Goal: Transaction & Acquisition: Purchase product/service

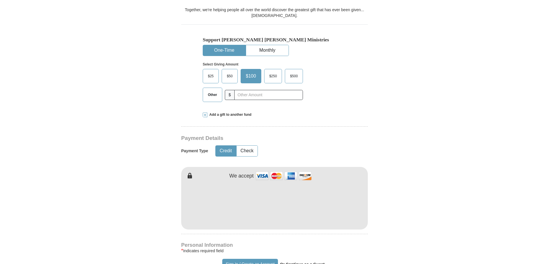
scroll to position [197, 0]
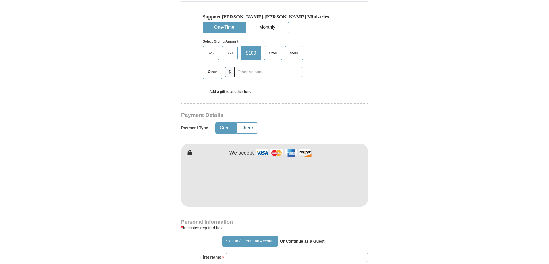
click at [256, 123] on button "Check" at bounding box center [247, 128] width 21 height 11
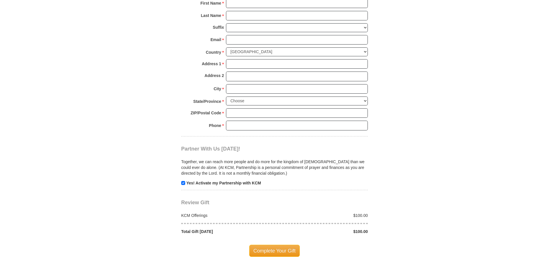
scroll to position [461, 0]
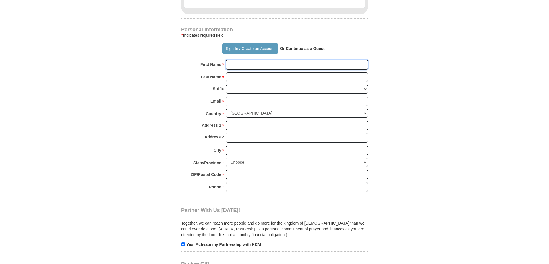
click at [249, 60] on input "First Name *" at bounding box center [297, 65] width 142 height 10
type input "r"
type input "Eric"
type input "`"
type input "Garrett"
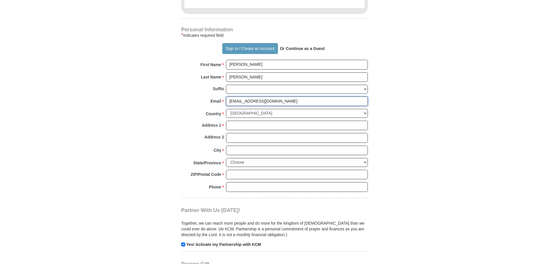
type input "efitzgarrett@hotmail.com"
type input "730 North Village Avenue"
type input "Apartment D"
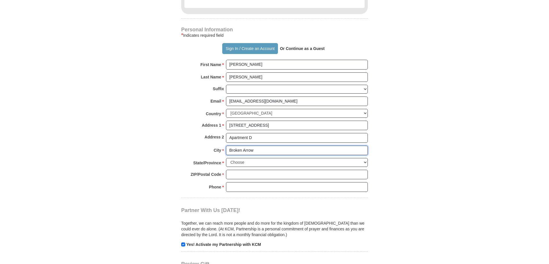
type input "Broken Arrow"
select select "OK"
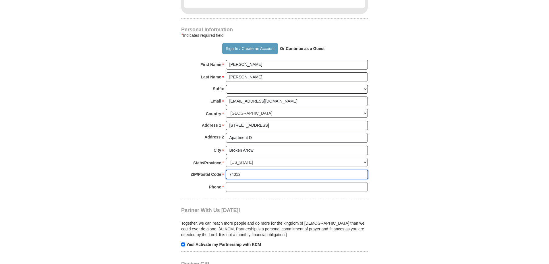
type input "74012"
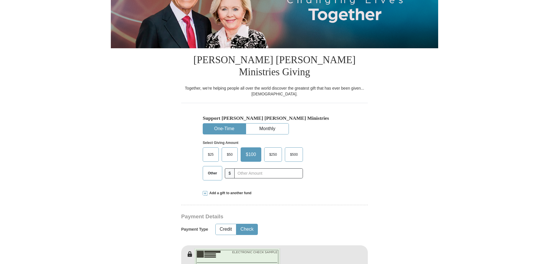
scroll to position [115, 0]
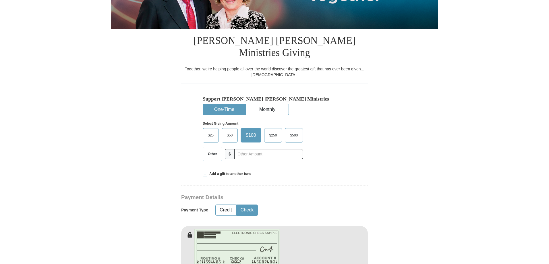
type input "(918) 806-1508"
click at [219, 150] on span "Other" at bounding box center [212, 154] width 15 height 9
click at [0, 0] on input "Other" at bounding box center [0, 0] width 0 height 0
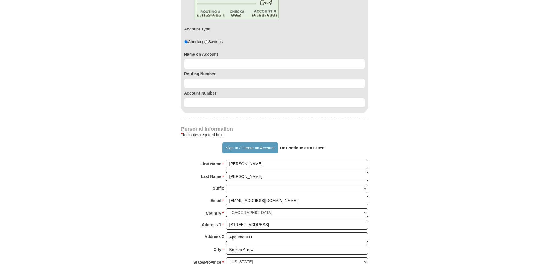
scroll to position [301, 0]
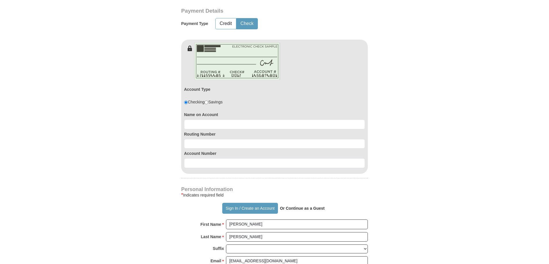
type input "60.00"
click at [205, 120] on input at bounding box center [274, 125] width 181 height 10
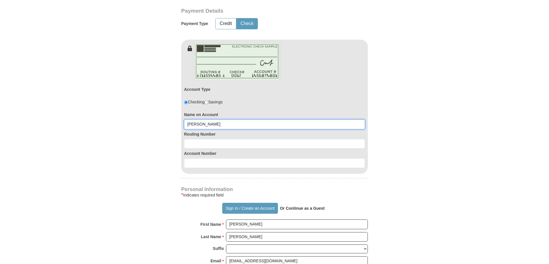
type input "Eric"
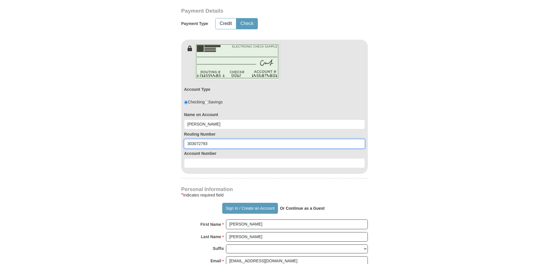
type input "303072793"
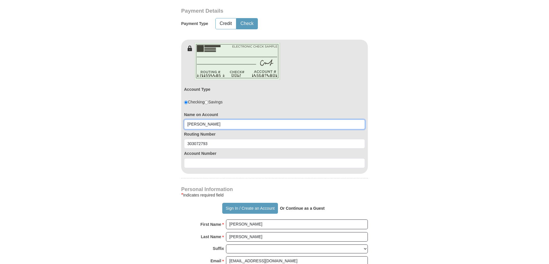
click at [206, 120] on input "Eric" at bounding box center [274, 125] width 181 height 10
type input "Eric Garrett"
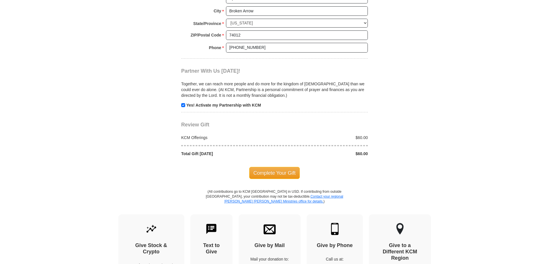
scroll to position [595, 0]
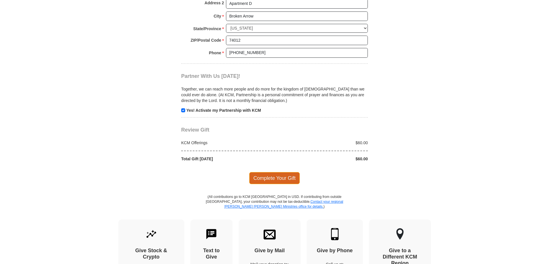
type input "304478851"
click at [279, 172] on span "Complete Your Gift" at bounding box center [274, 178] width 51 height 12
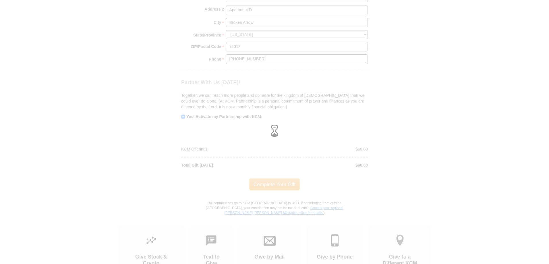
scroll to position [602, 0]
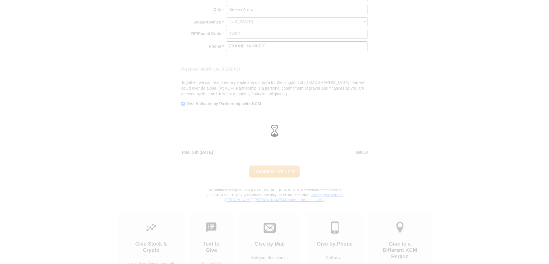
click at [184, 92] on div at bounding box center [274, 132] width 549 height 264
click at [280, 165] on div at bounding box center [274, 132] width 549 height 264
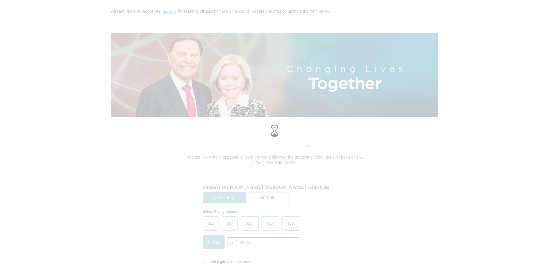
scroll to position [0, 0]
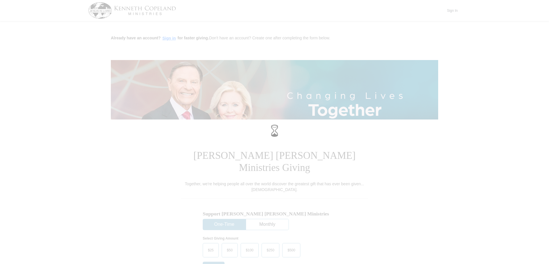
drag, startPoint x: 157, startPoint y: 8, endPoint x: 34, endPoint y: 55, distance: 132.3
click at [34, 55] on div at bounding box center [274, 132] width 549 height 264
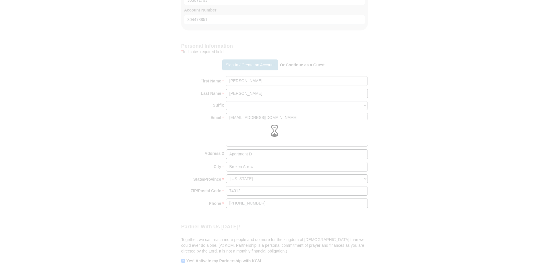
scroll to position [510, 0]
click at [183, 184] on div at bounding box center [274, 132] width 549 height 264
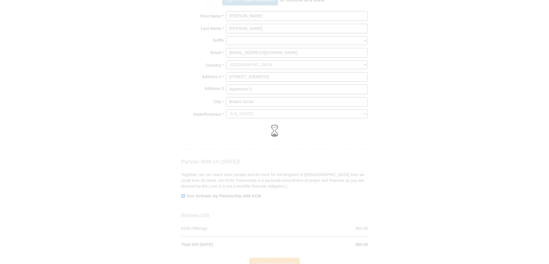
click at [161, 111] on div at bounding box center [274, 132] width 549 height 264
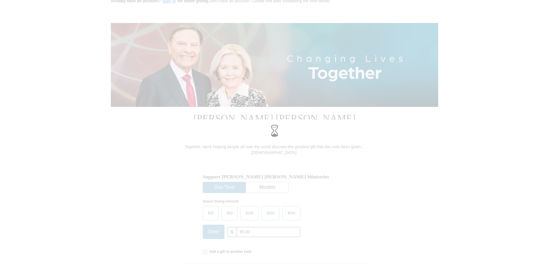
scroll to position [0, 0]
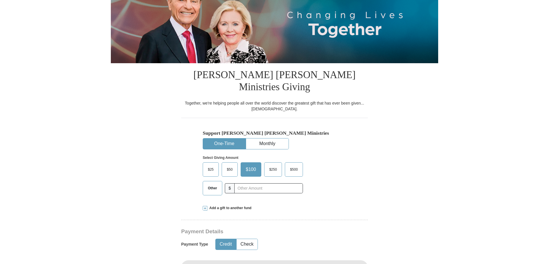
scroll to position [121, 0]
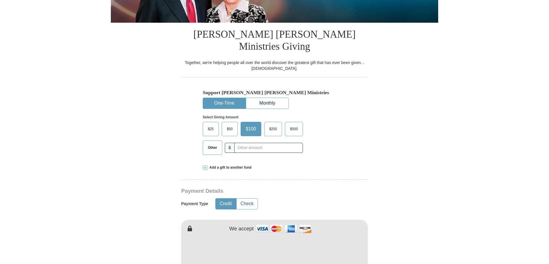
click at [249, 199] on button "Check" at bounding box center [247, 204] width 21 height 11
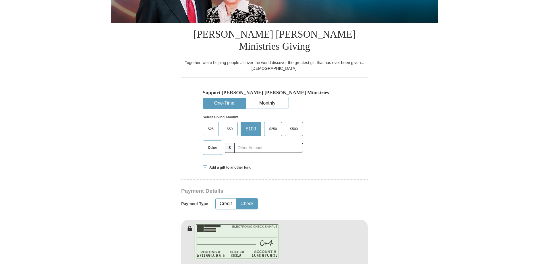
click at [216, 141] on label "Other" at bounding box center [212, 148] width 19 height 14
click at [0, 0] on input "Other" at bounding box center [0, 0] width 0 height 0
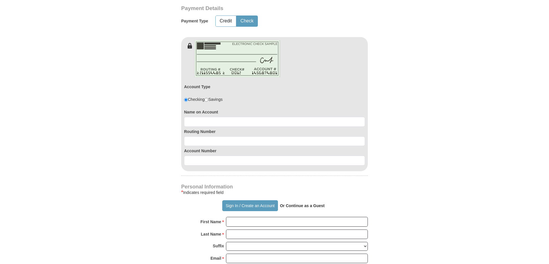
scroll to position [296, 0]
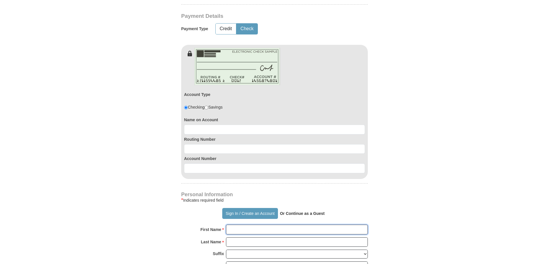
click at [238, 225] on input "First Name *" at bounding box center [297, 230] width 142 height 10
type input "Eric"
type input "Garrett"
type input "efitzgarrett@hotmail.com"
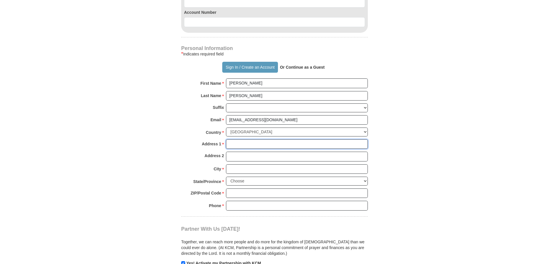
scroll to position [443, 0]
type input "730 North Village Avenue"
type input "Apartment D"
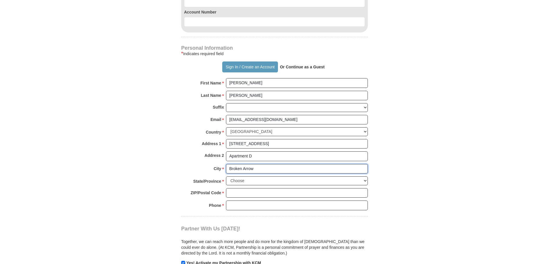
type input "Broken Arrow"
select select "OK"
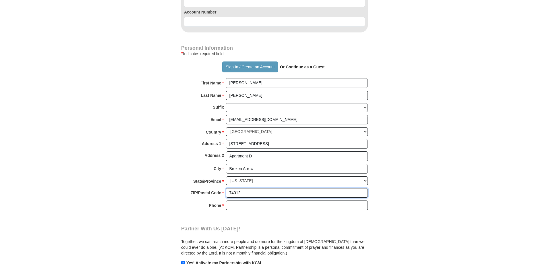
type input "74012"
type input "9"
type input "(918)806-1508"
click at [183, 261] on input "checkbox" at bounding box center [183, 263] width 4 height 4
checkbox input "false"
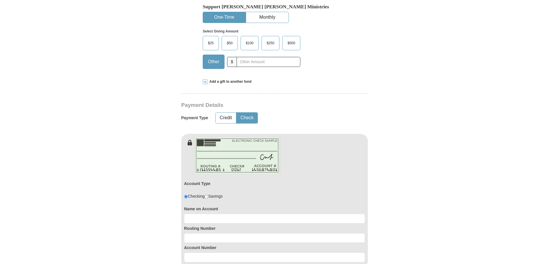
scroll to position [181, 0]
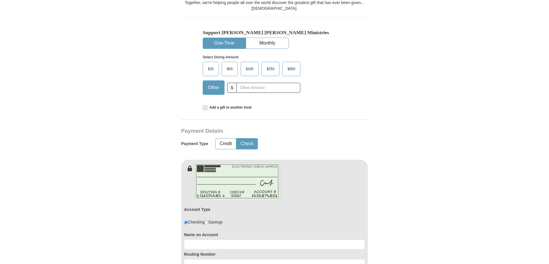
click at [213, 83] on span "Other" at bounding box center [213, 87] width 17 height 9
click at [0, 0] on input "Other" at bounding box center [0, 0] width 0 height 0
click at [252, 83] on input "text" at bounding box center [269, 88] width 64 height 10
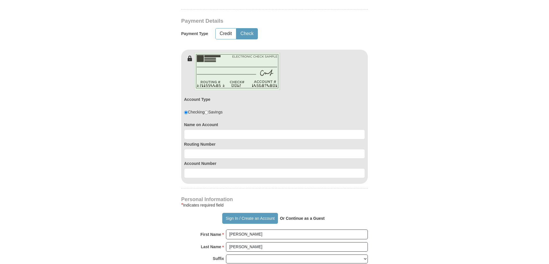
scroll to position [297, 0]
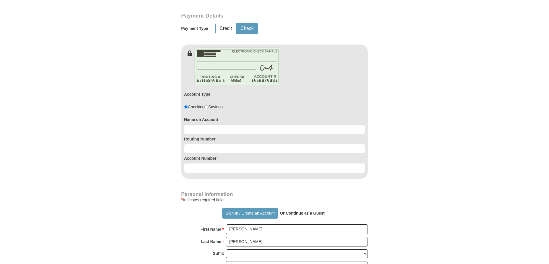
type input "60.00"
click at [196, 124] on input at bounding box center [274, 129] width 181 height 10
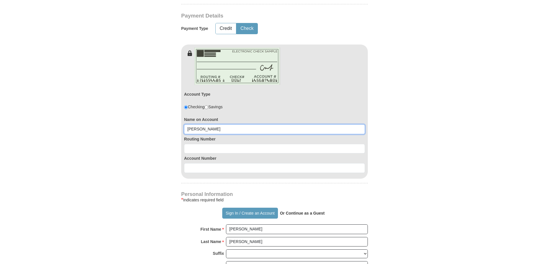
type input "Eric Garrett"
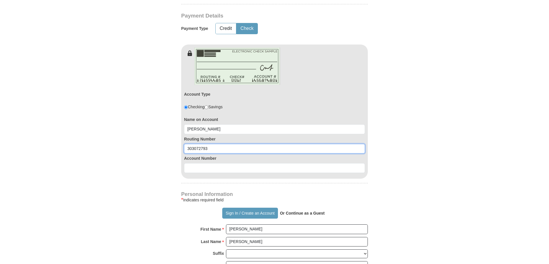
type input "303072793"
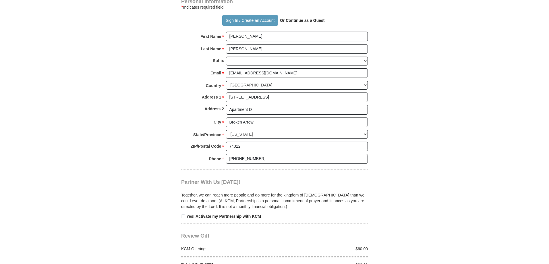
scroll to position [534, 0]
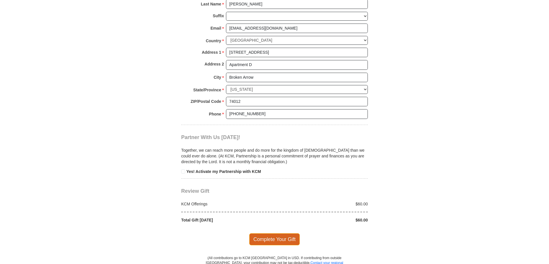
type input "304478851"
click at [279, 233] on span "Complete Your Gift" at bounding box center [274, 239] width 51 height 12
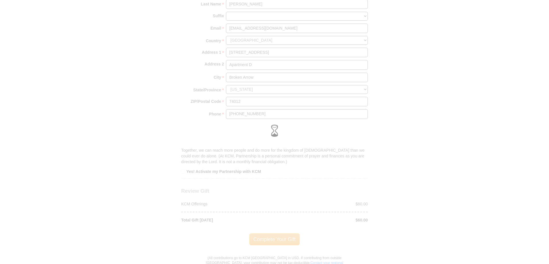
scroll to position [765, 0]
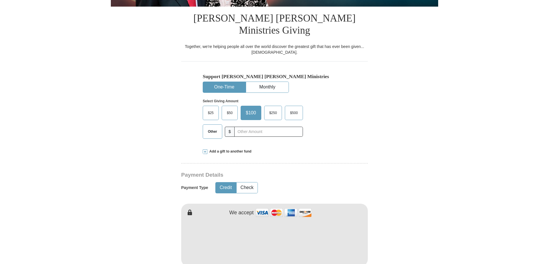
scroll to position [615, 0]
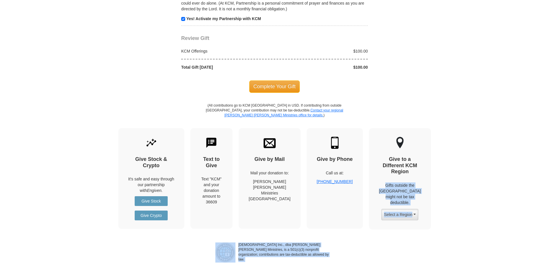
drag, startPoint x: 549, startPoint y: 201, endPoint x: 535, endPoint y: 80, distance: 122.0
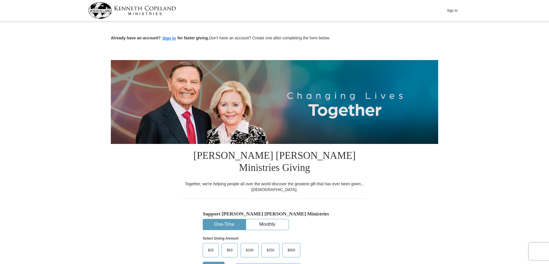
click at [248, 264] on input "text" at bounding box center [269, 269] width 64 height 10
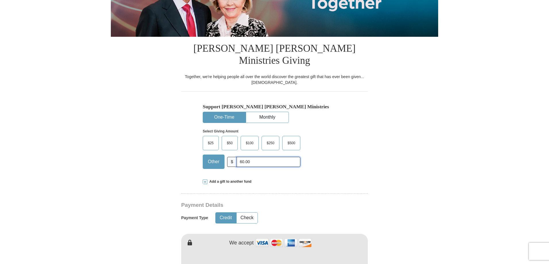
scroll to position [161, 0]
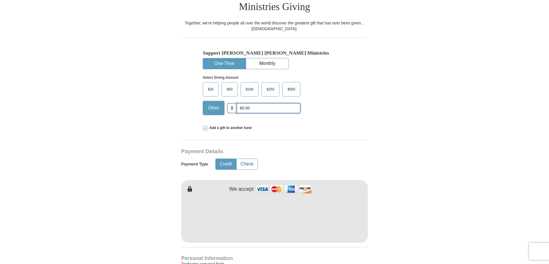
type input "60.00"
click at [242, 159] on button "Check" at bounding box center [247, 164] width 21 height 11
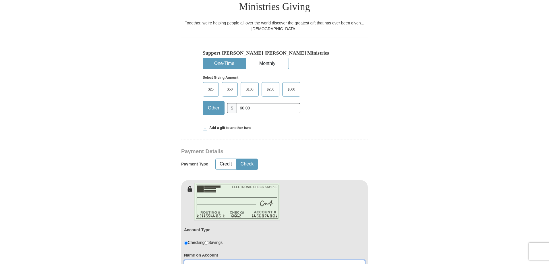
click at [232, 260] on input at bounding box center [274, 265] width 181 height 10
type input "Eric Garrett"
type input "3"
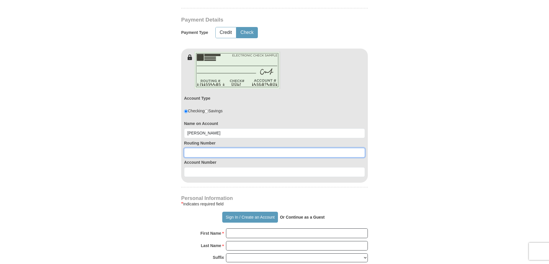
scroll to position [305, 0]
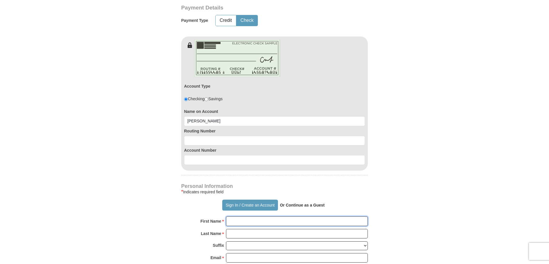
click at [260, 216] on input "First Name *" at bounding box center [297, 221] width 142 height 10
type input "Eric"
type input "Garrett"
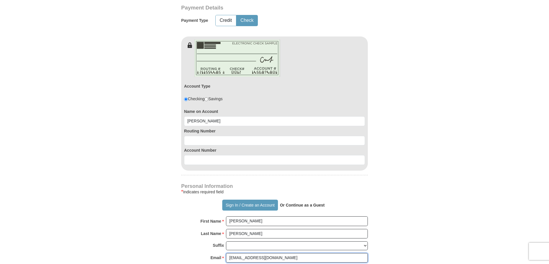
type input "efitzgarrett@hotmail.com"
type input "730 North Village Avenue"
type input "Apartment D"
type input "Broken Arrow"
select select "OK"
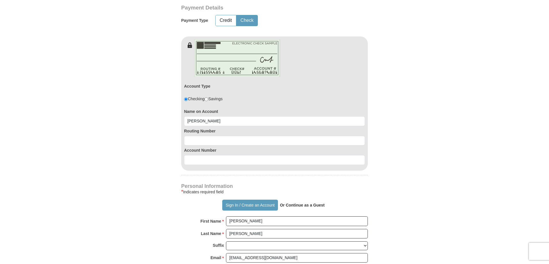
type input "74012"
type input "(918)806-1508"
click at [210, 136] on input at bounding box center [274, 141] width 181 height 10
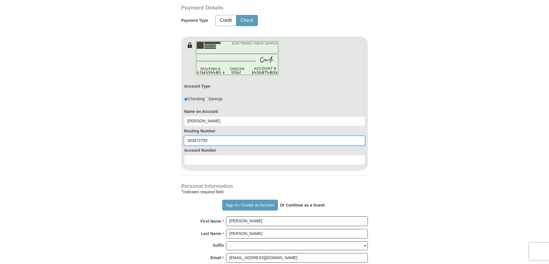
type input "303072793"
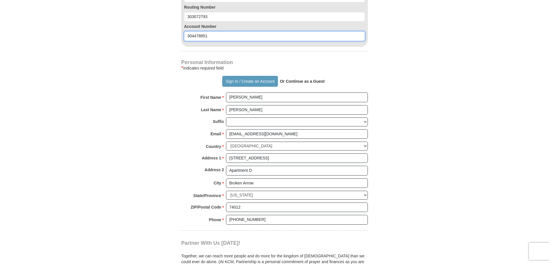
scroll to position [432, 0]
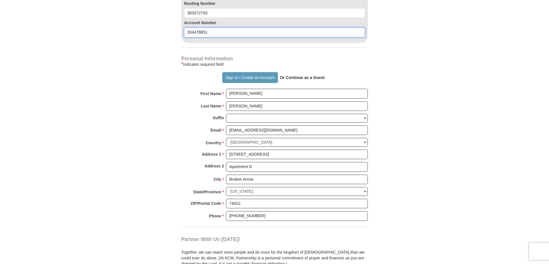
type input "304478851"
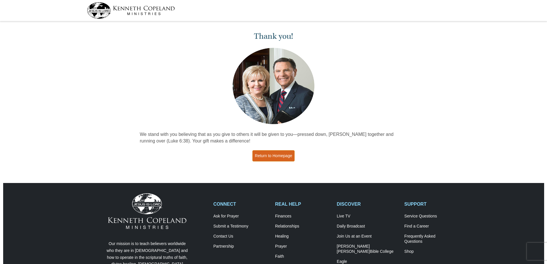
click at [285, 153] on link "Return to Homepage" at bounding box center [274, 155] width 43 height 11
